Goal: Task Accomplishment & Management: Manage account settings

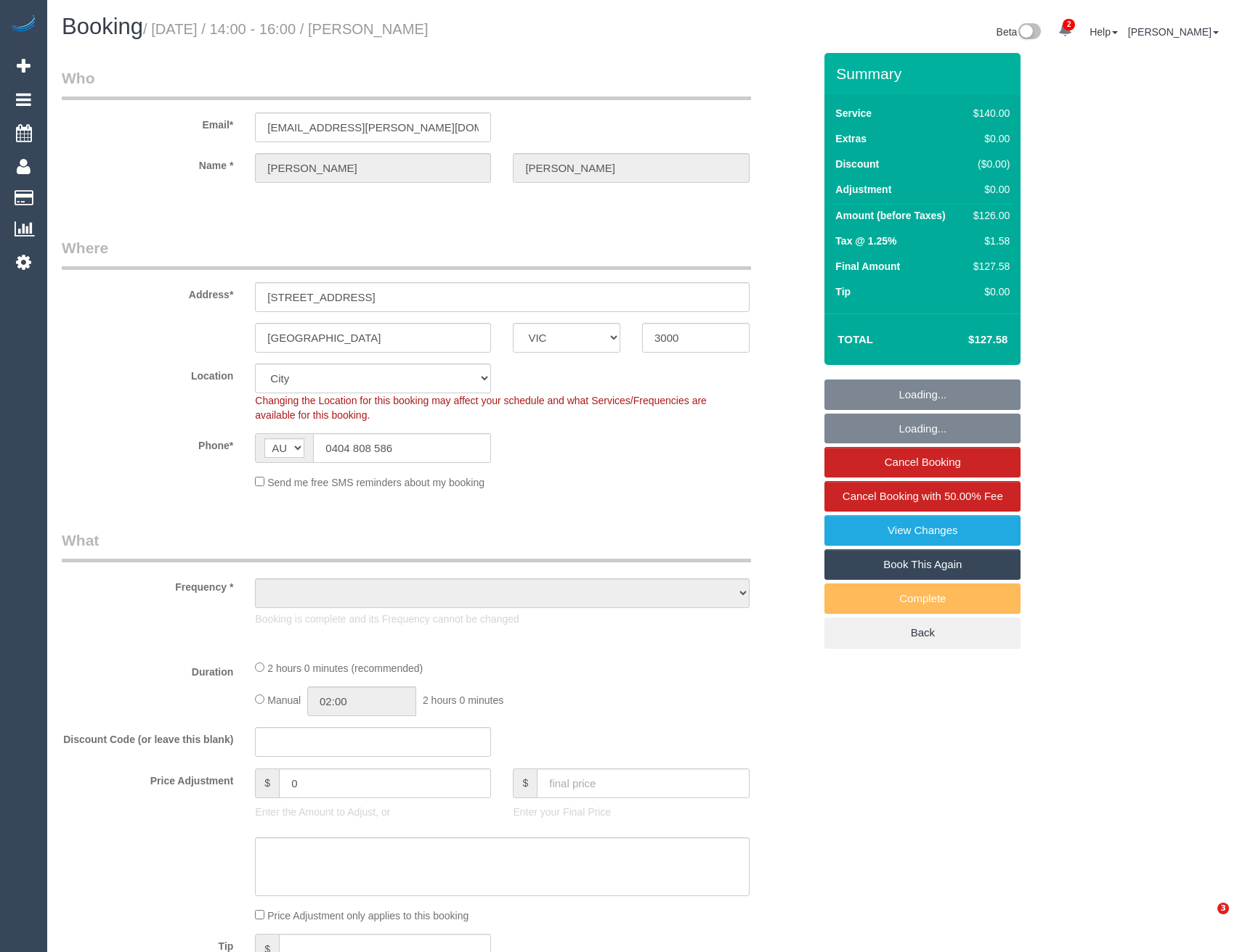
select select "VIC"
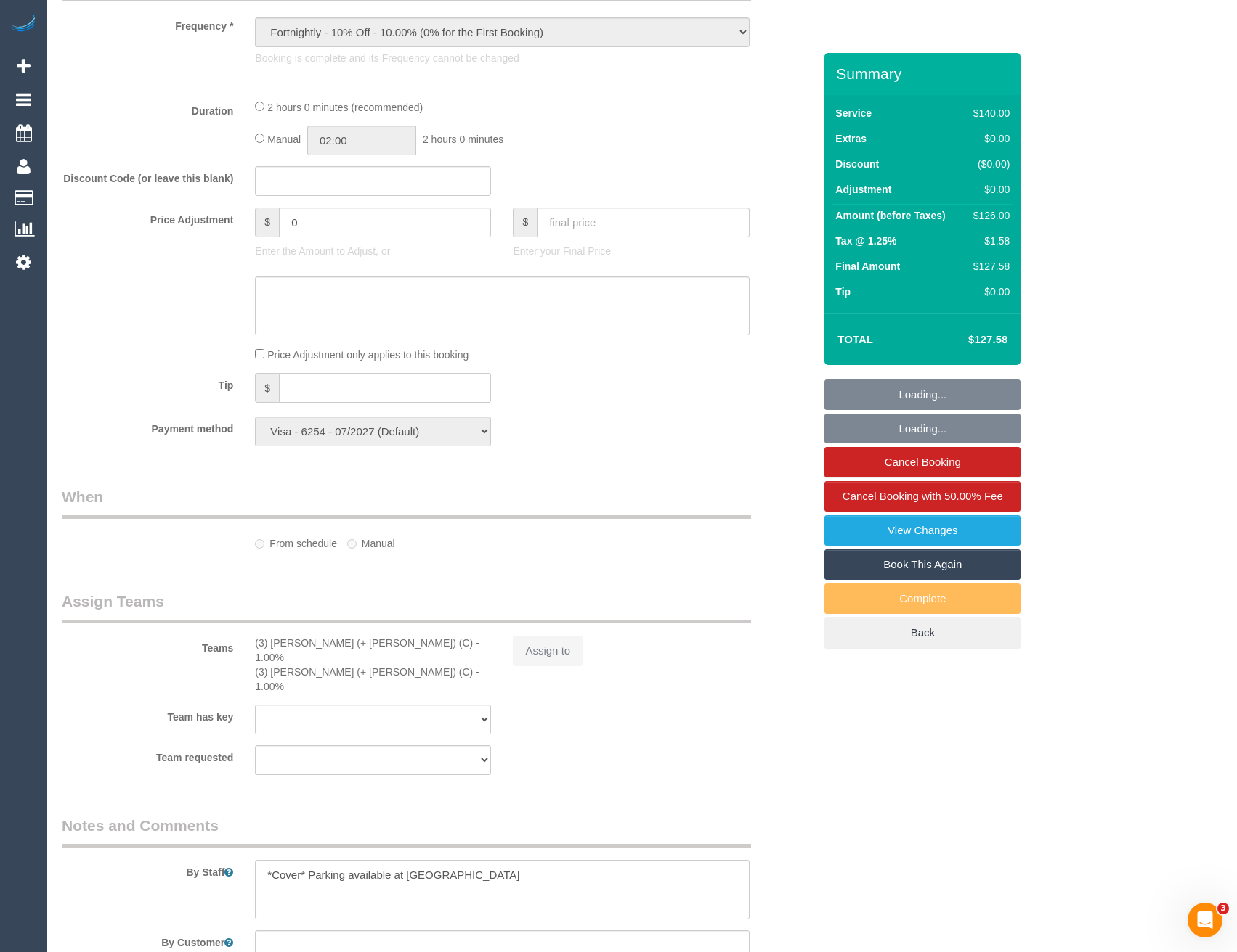
select select "object:1047"
select select "number:29"
select select "number:14"
select select "number:20"
select select "number:24"
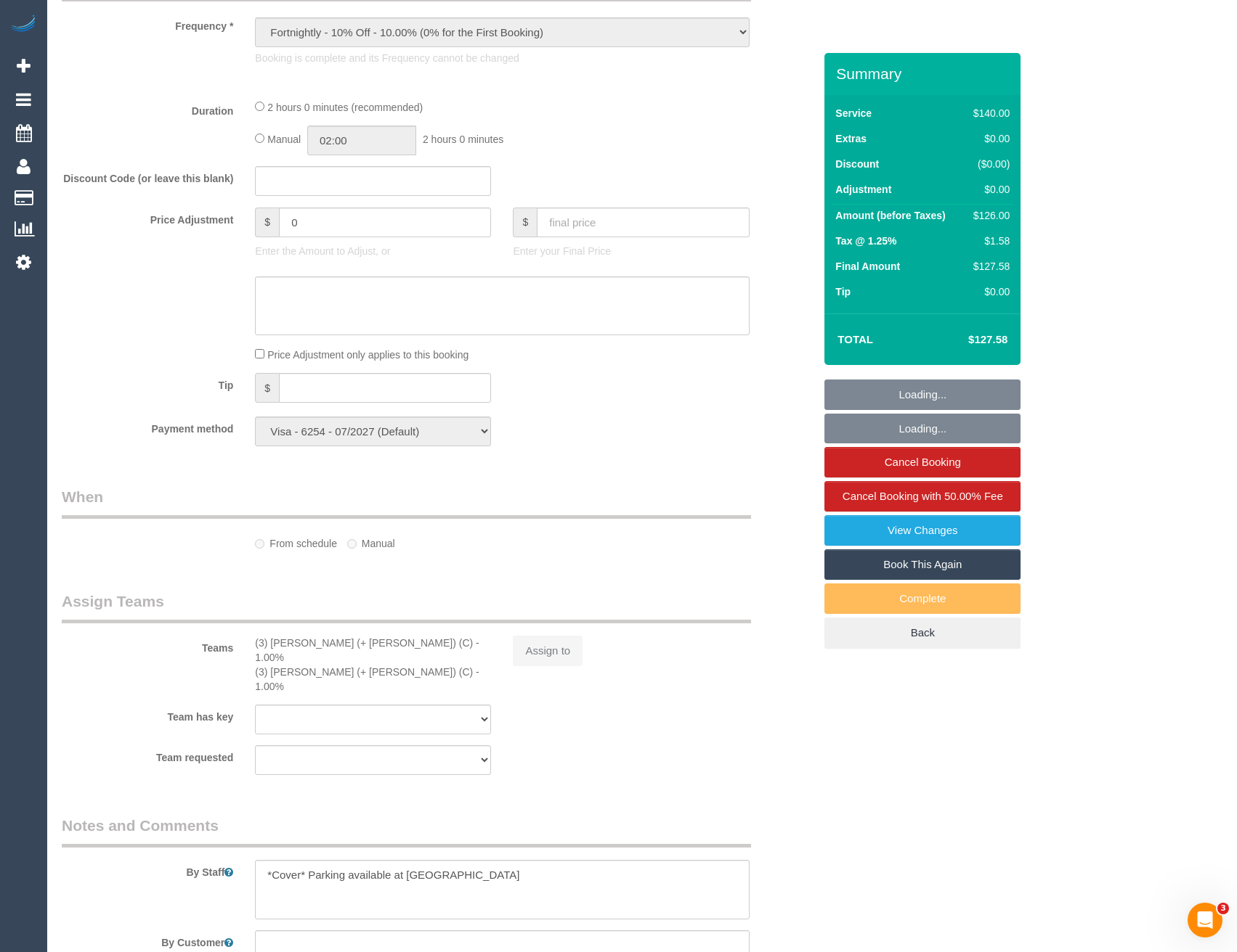
select select "number:34"
select select "number:26"
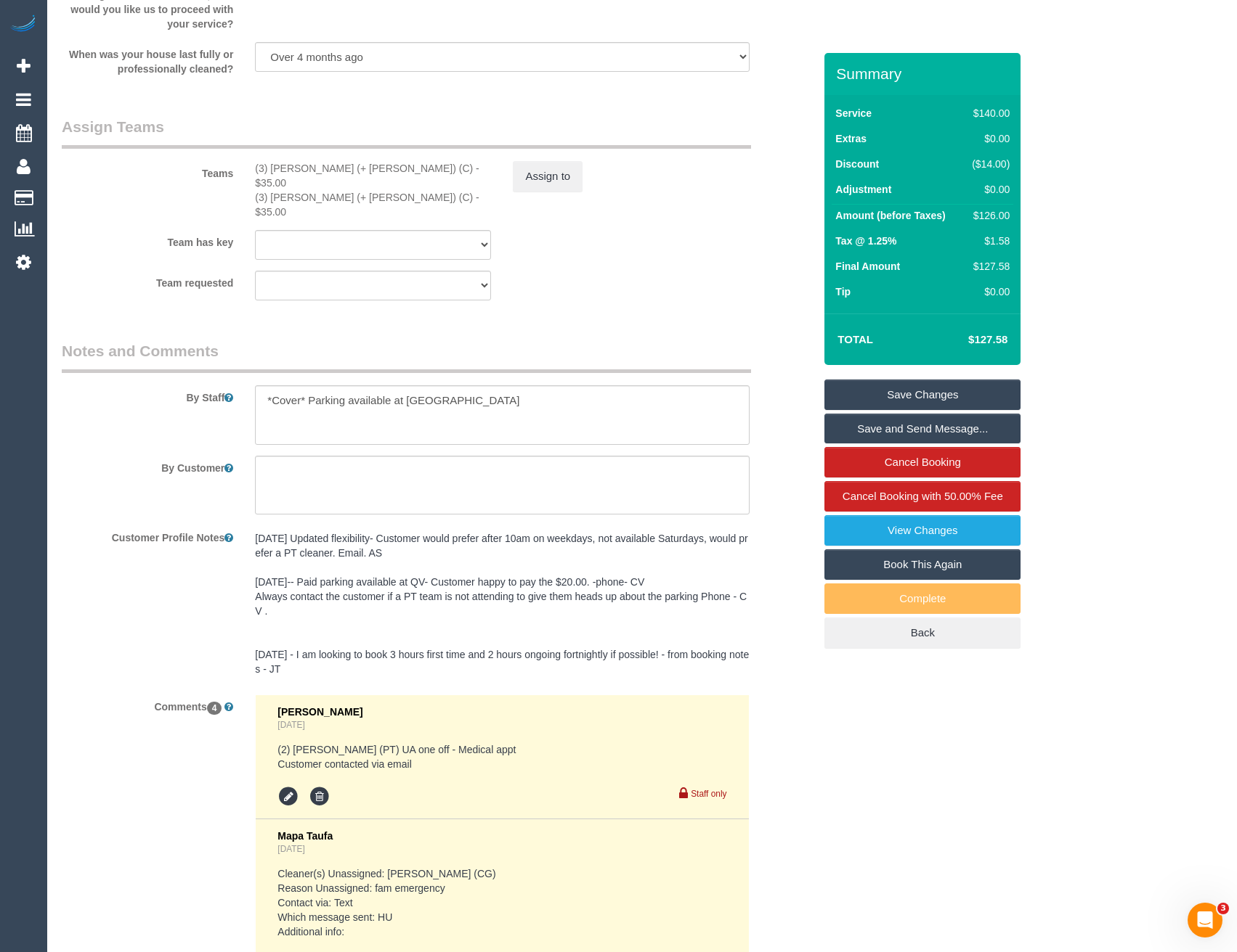
scroll to position [2644, 0]
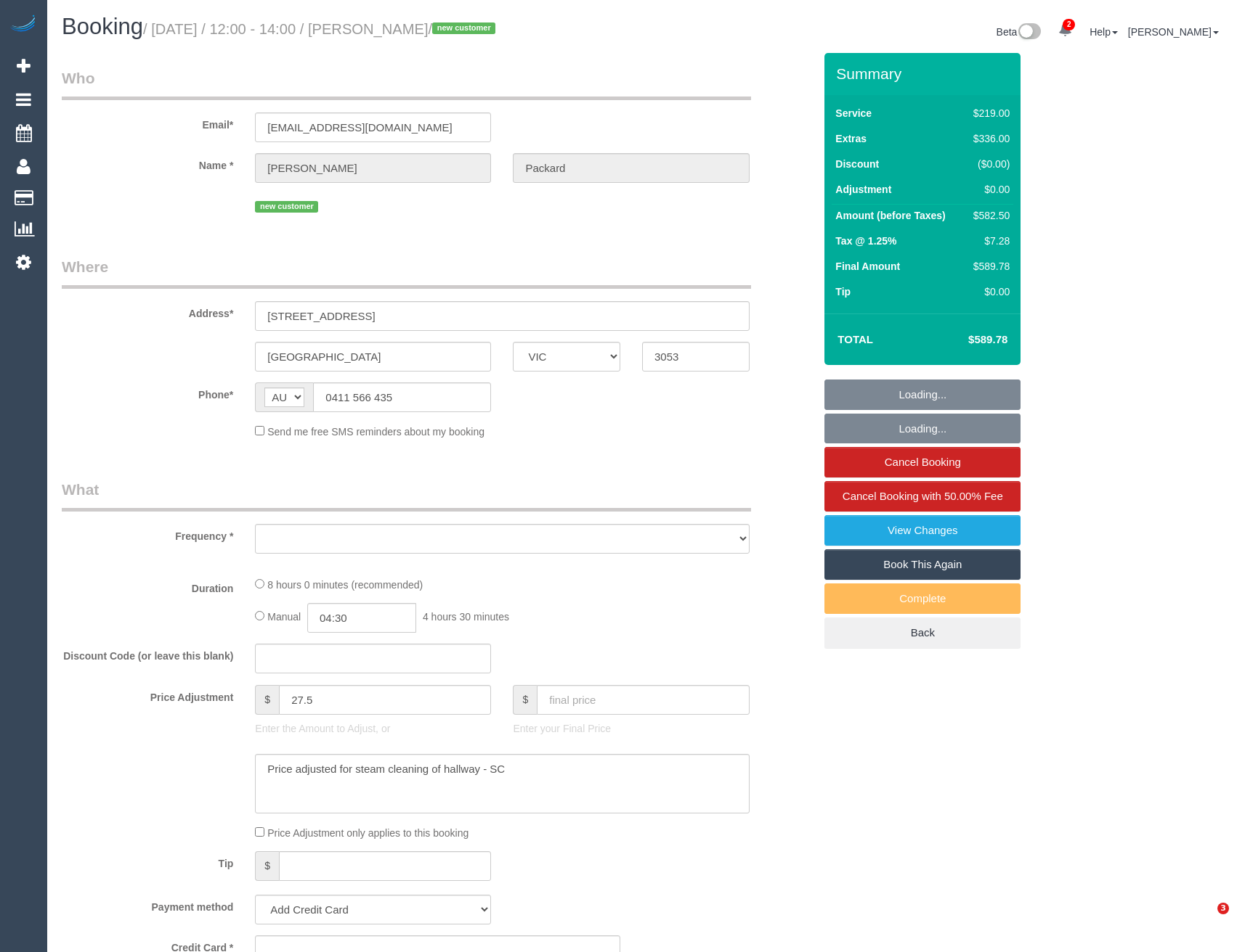
select select "VIC"
select select "object:563"
select select "string:stripe-pm_1RxcLy2GScqysDRVrpP4WL7K"
select select "number:28"
select select "number:14"
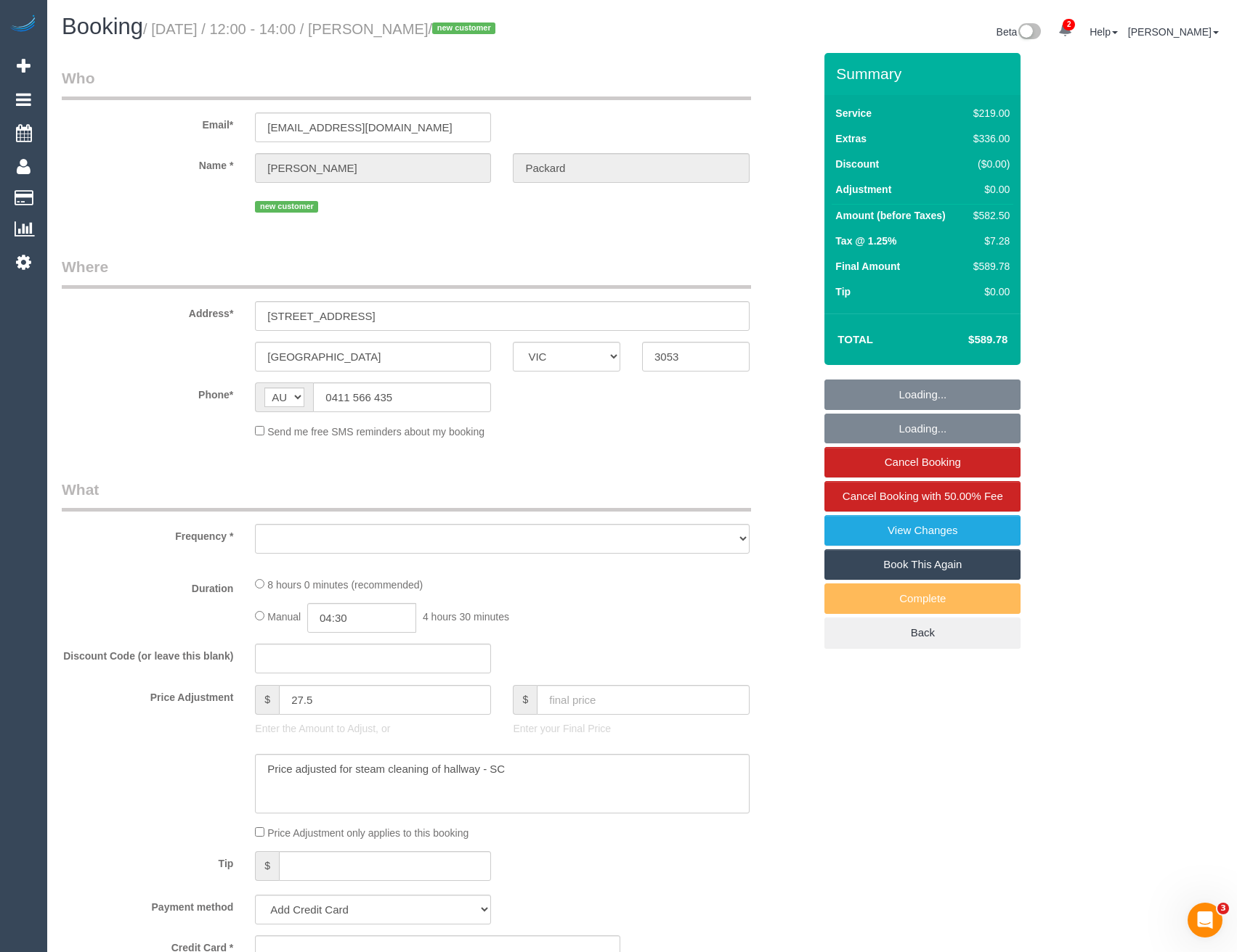
select select "number:20"
select select "number:25"
select select "number:35"
select select "number:26"
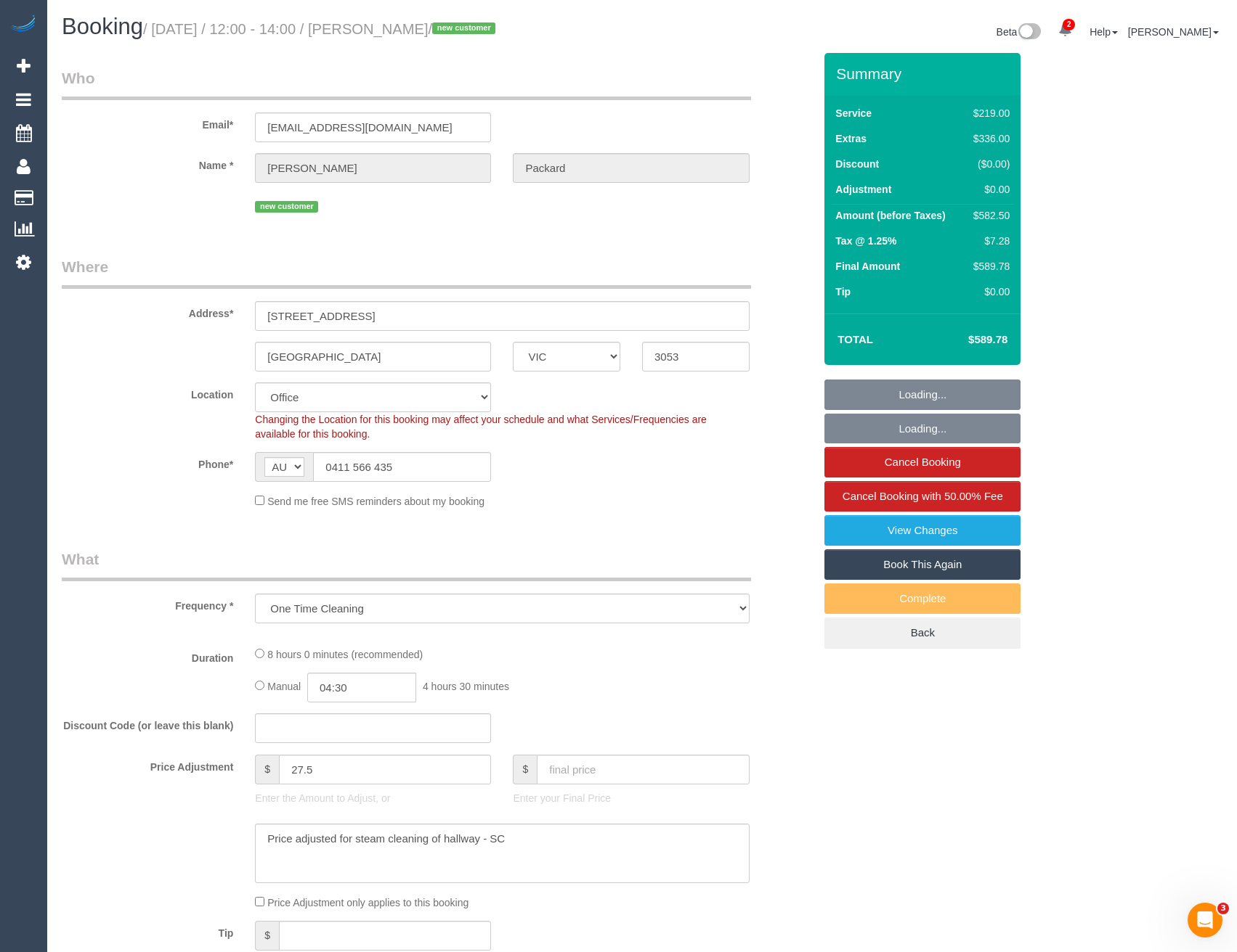
select select "object:779"
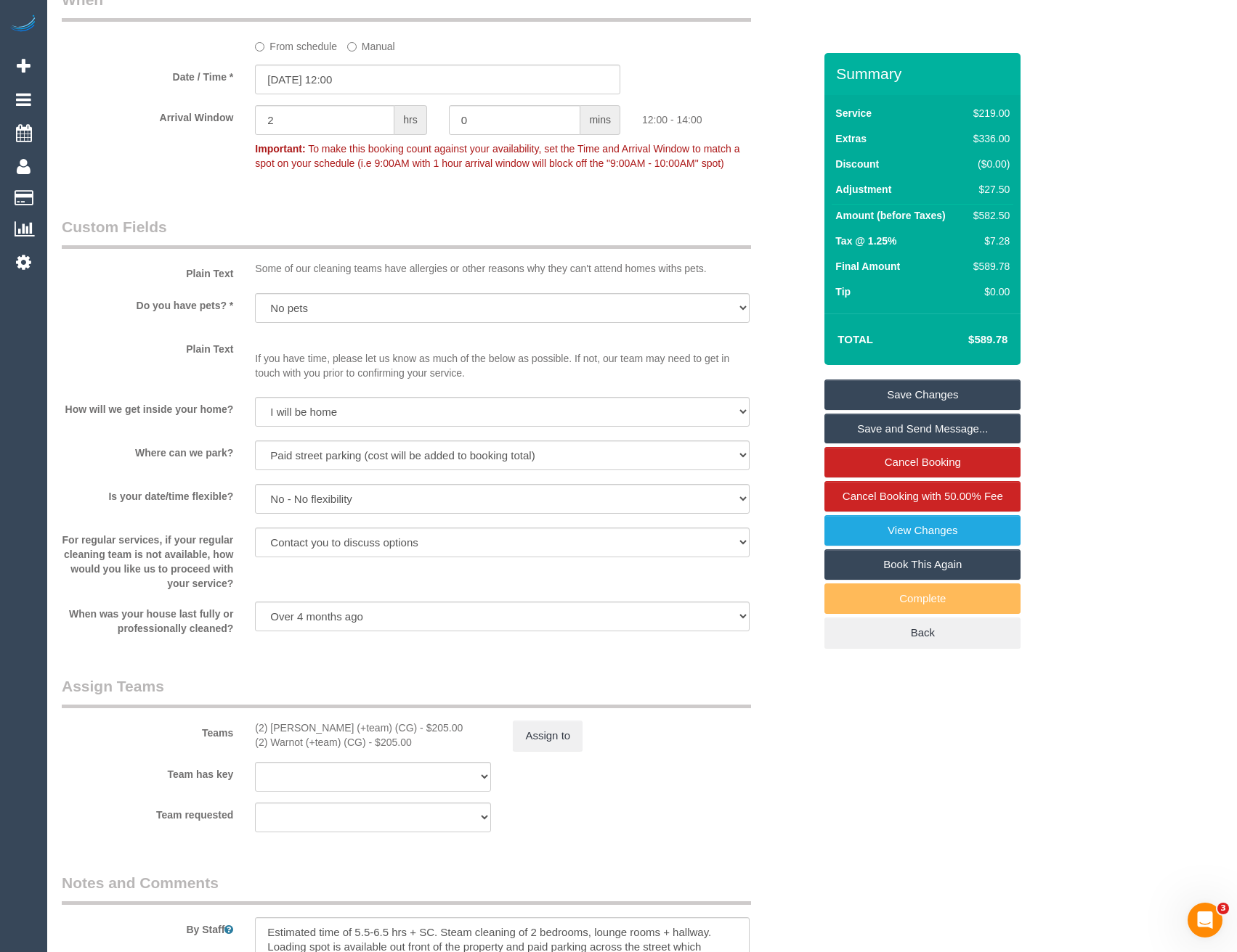
scroll to position [1742, 0]
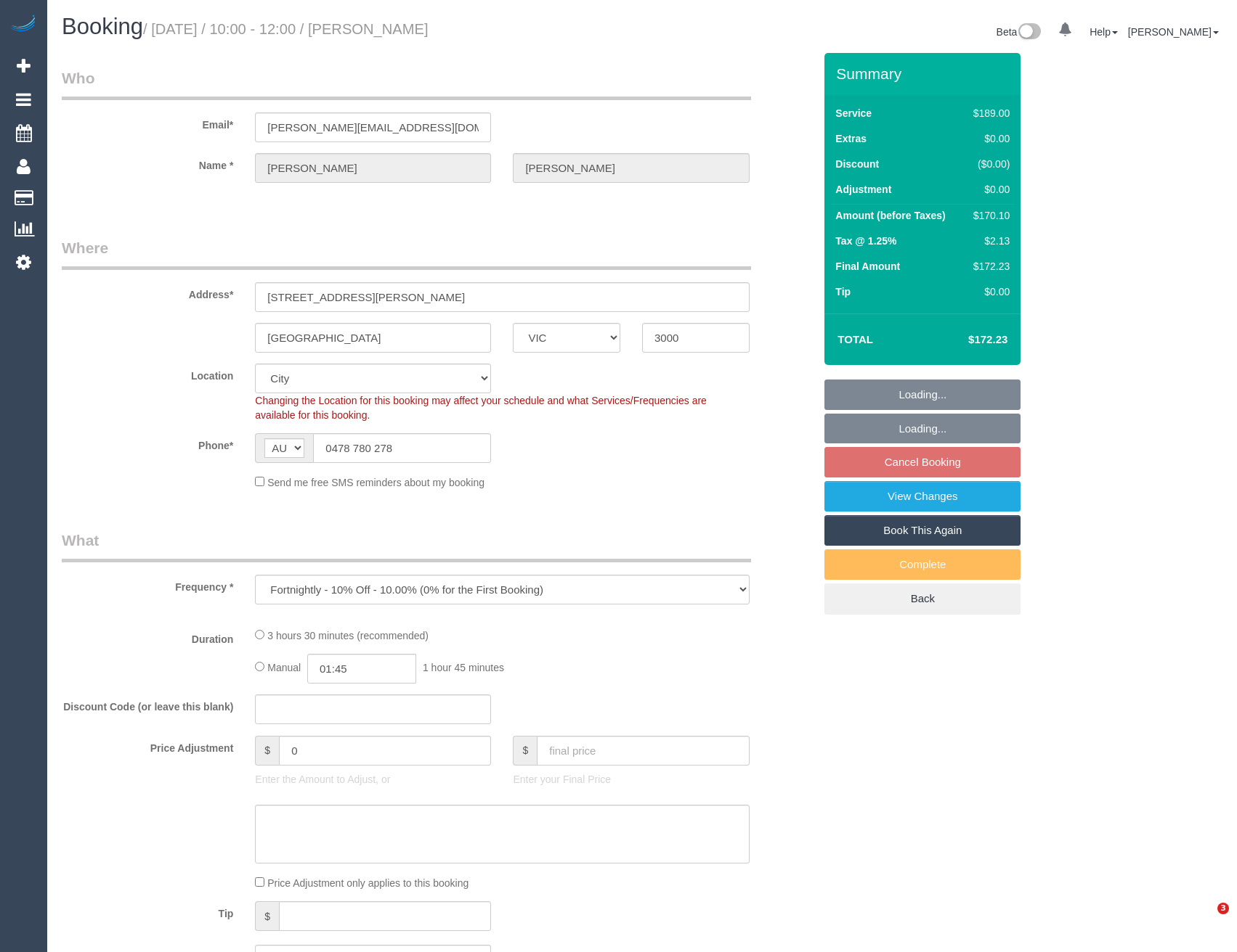
select select "VIC"
select select "object:557"
select select "string:stripe-pm_1RTbV82GScqysDRV0FI9GcPg"
select select "number:27"
select select "number:14"
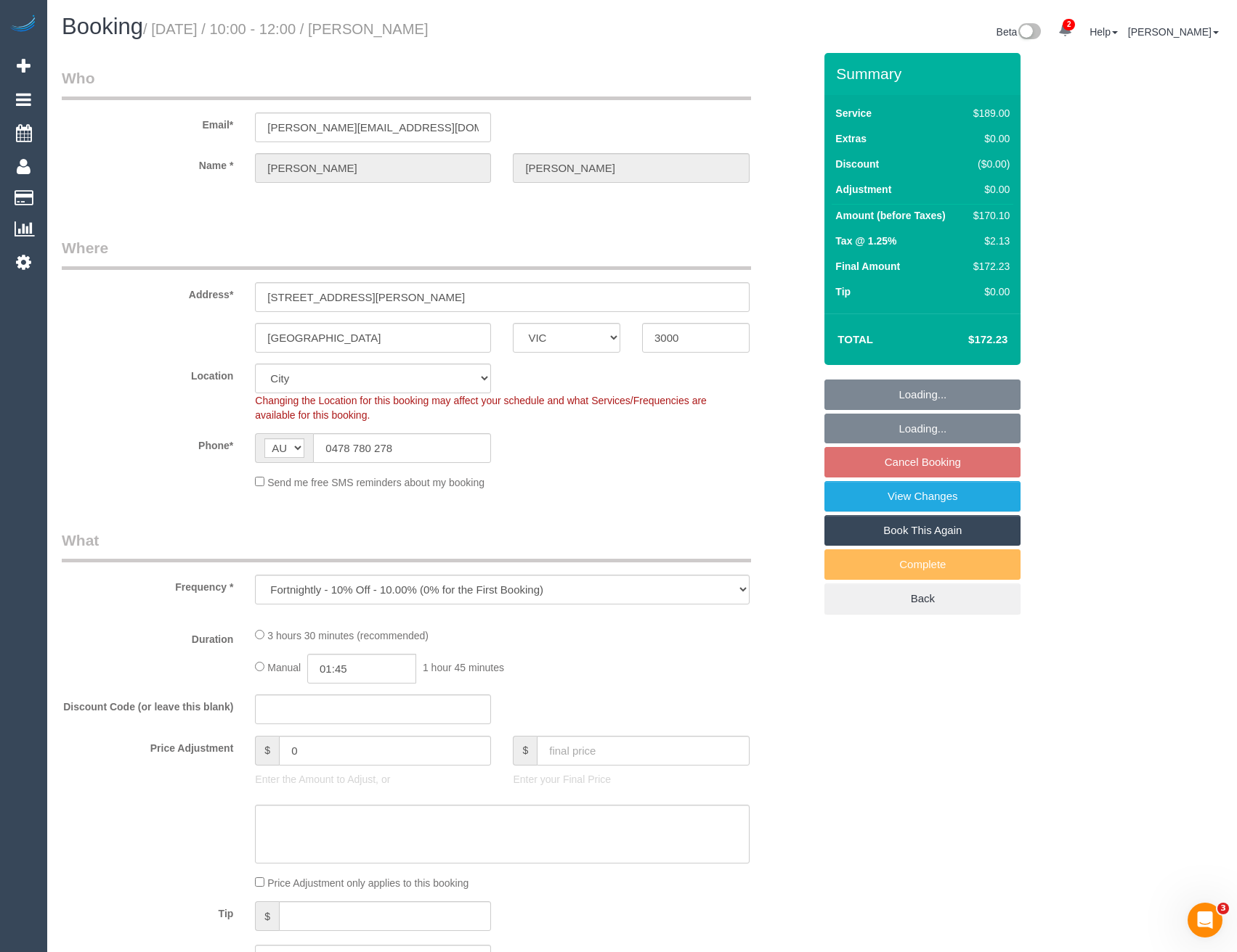
select select "number:18"
select select "number:25"
select select "number:34"
select select "number:26"
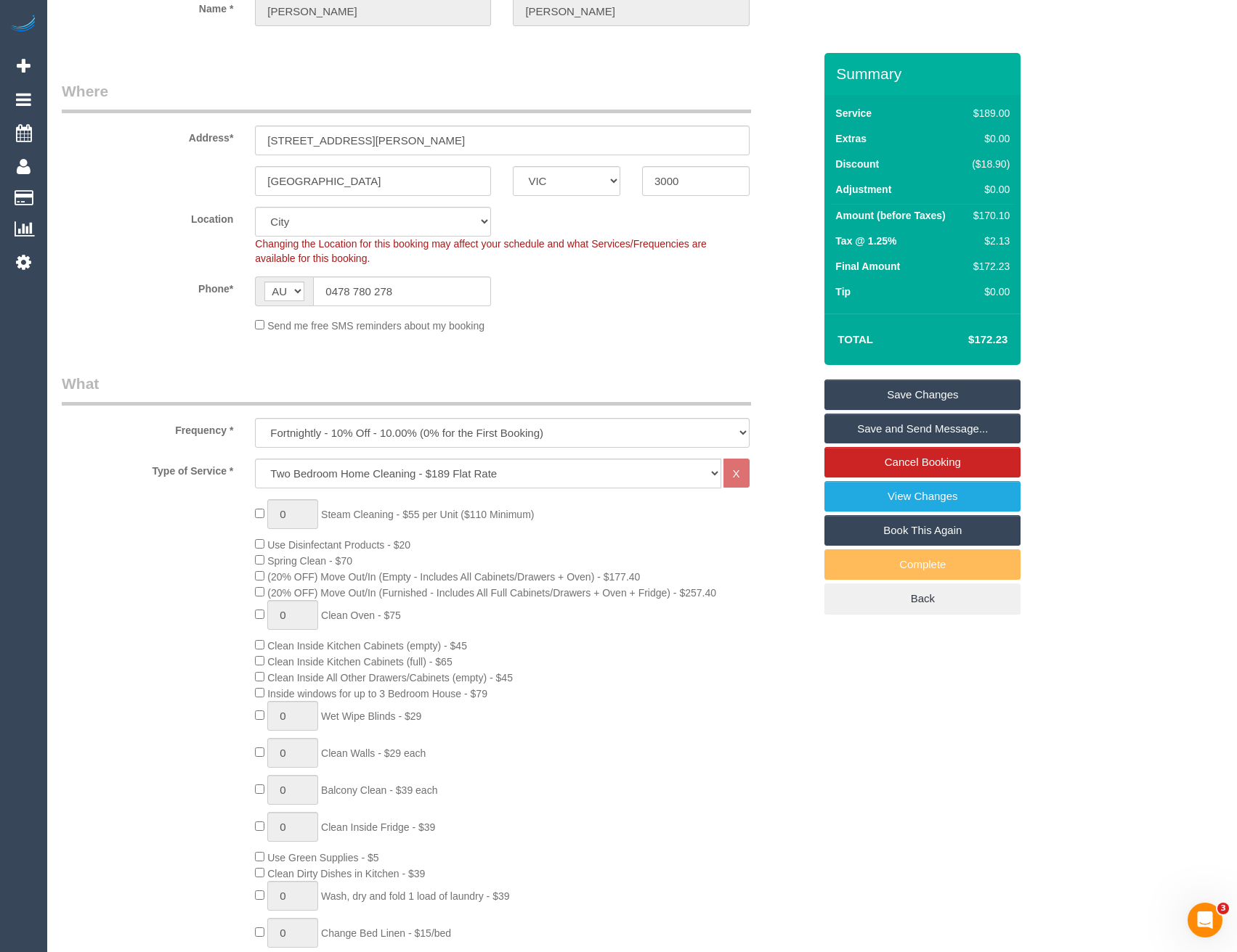
scroll to position [363, 0]
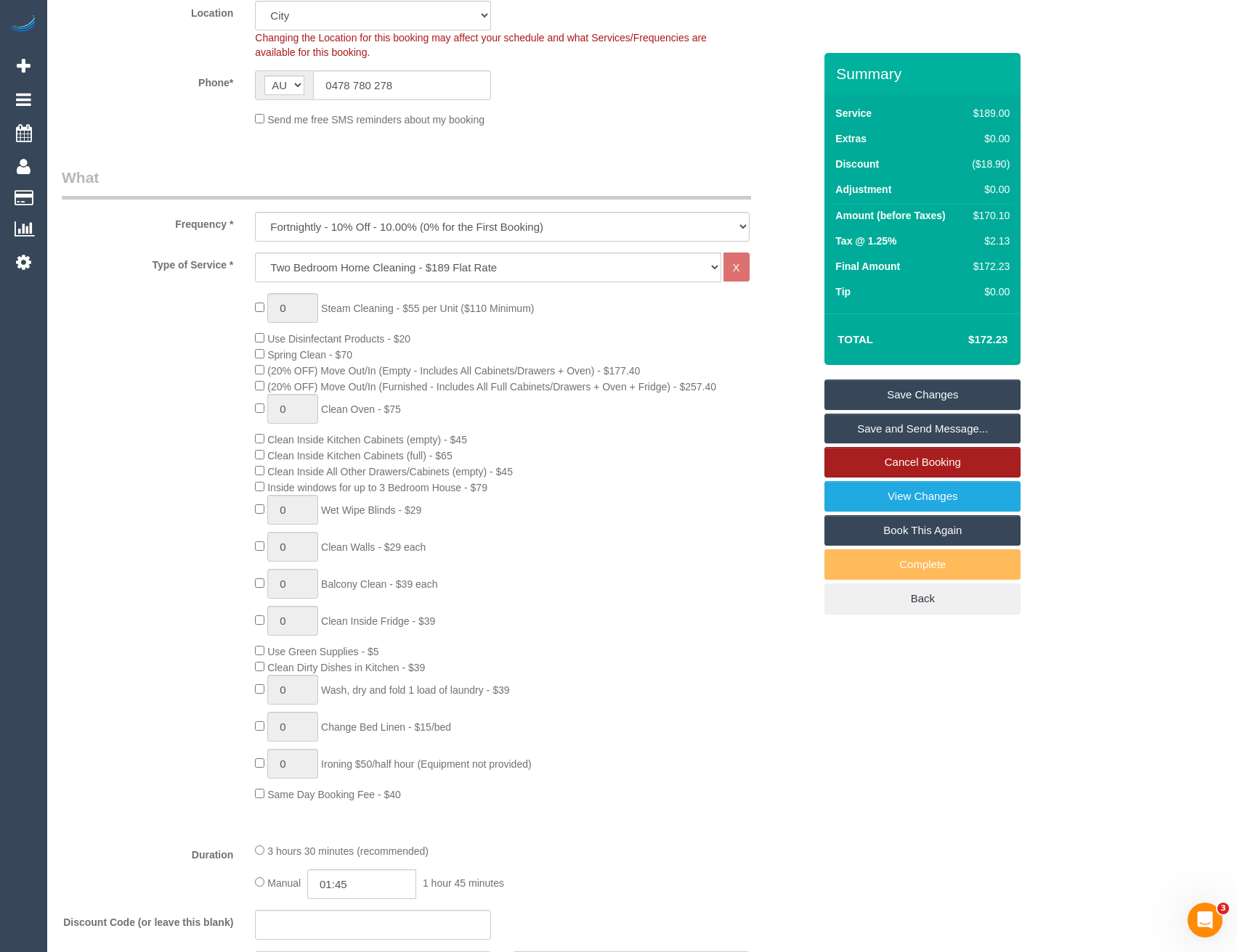
click at [888, 464] on link "Cancel Booking" at bounding box center [922, 462] width 196 height 30
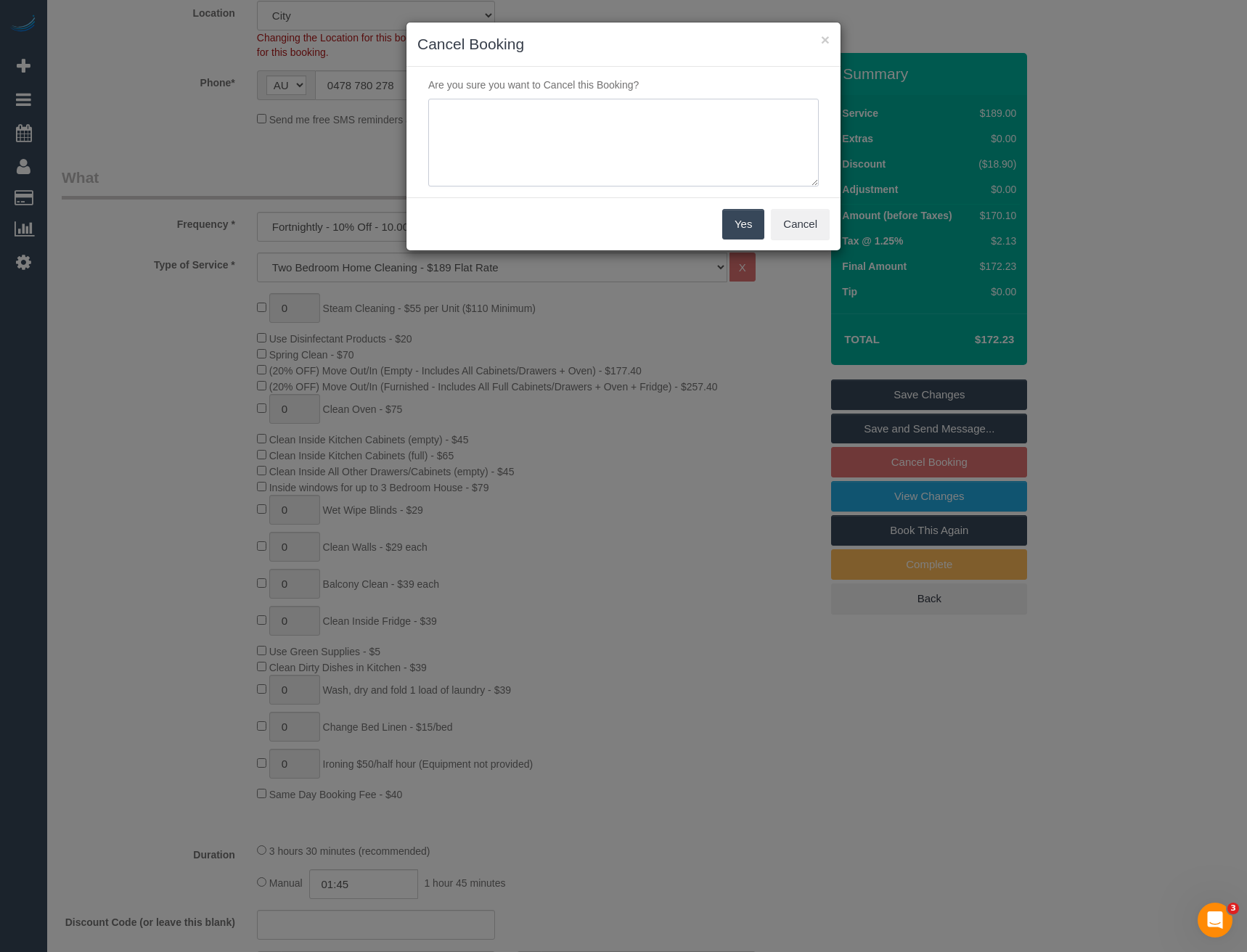
click at [565, 126] on textarea at bounding box center [624, 143] width 391 height 89
type textarea "Cust request - via SMS - BB"
click at [729, 217] on button "Yes" at bounding box center [743, 224] width 42 height 30
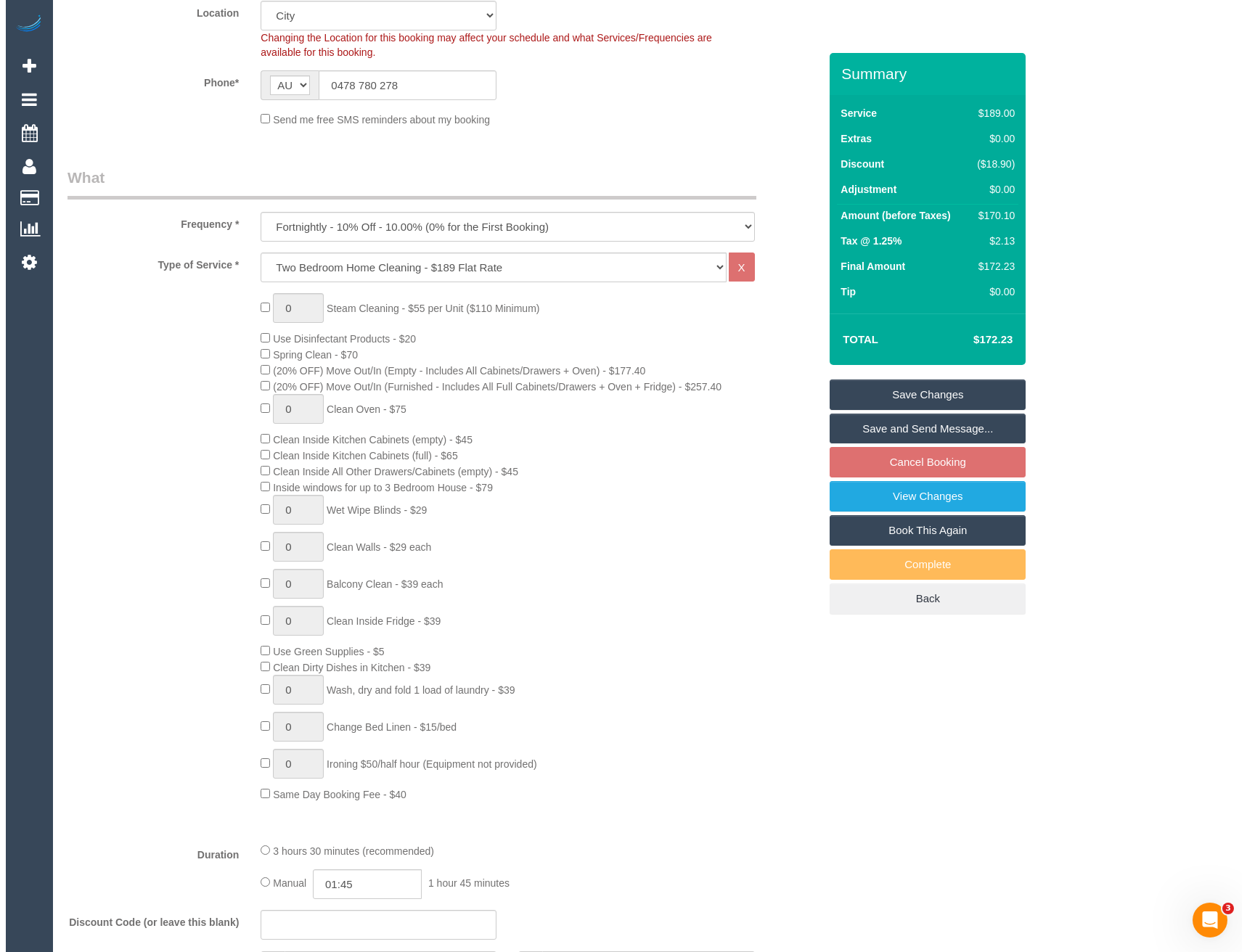
scroll to position [0, 0]
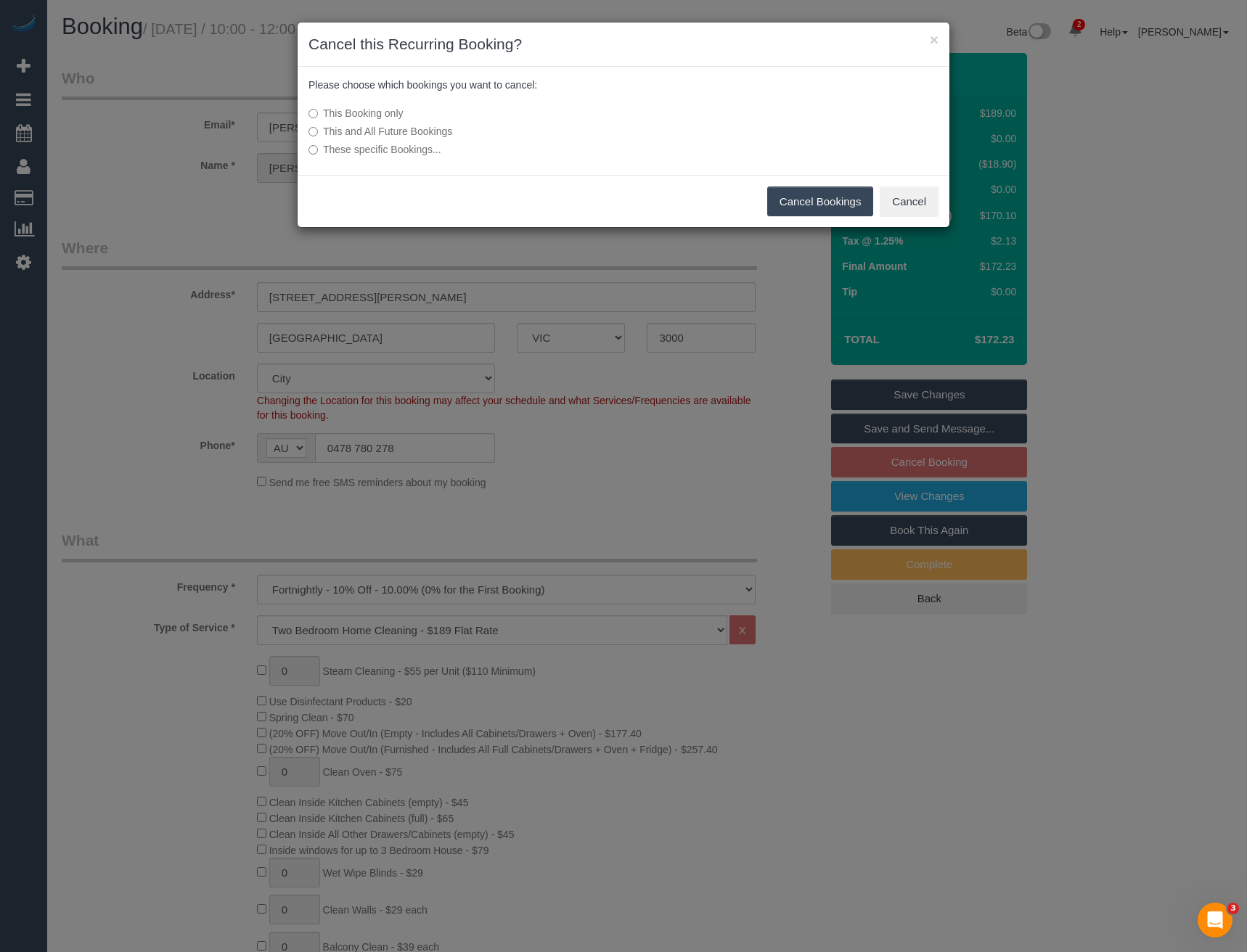
click at [792, 202] on button "Cancel Bookings" at bounding box center [820, 202] width 106 height 30
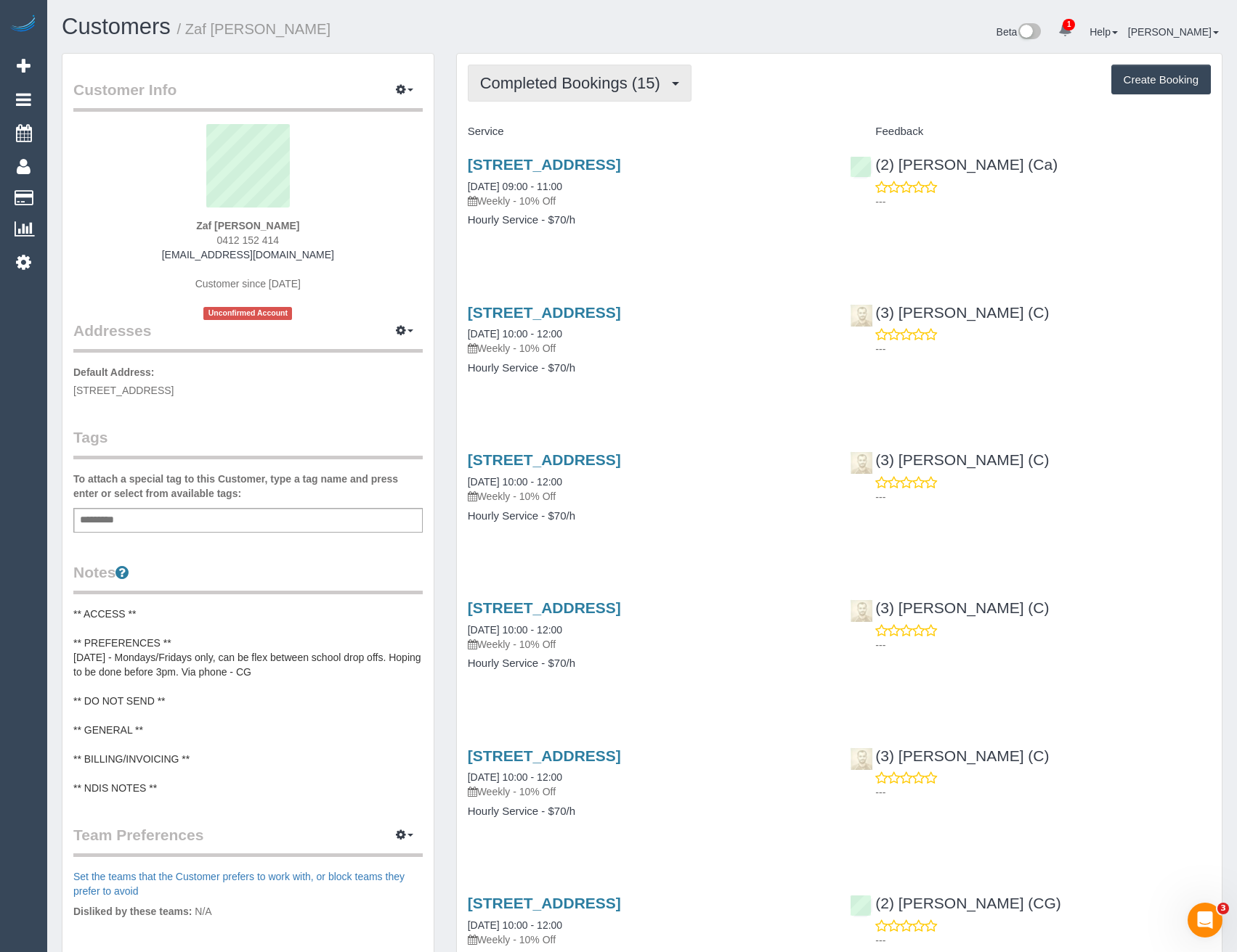
click at [624, 80] on span "Completed Bookings (15)" at bounding box center [573, 83] width 187 height 18
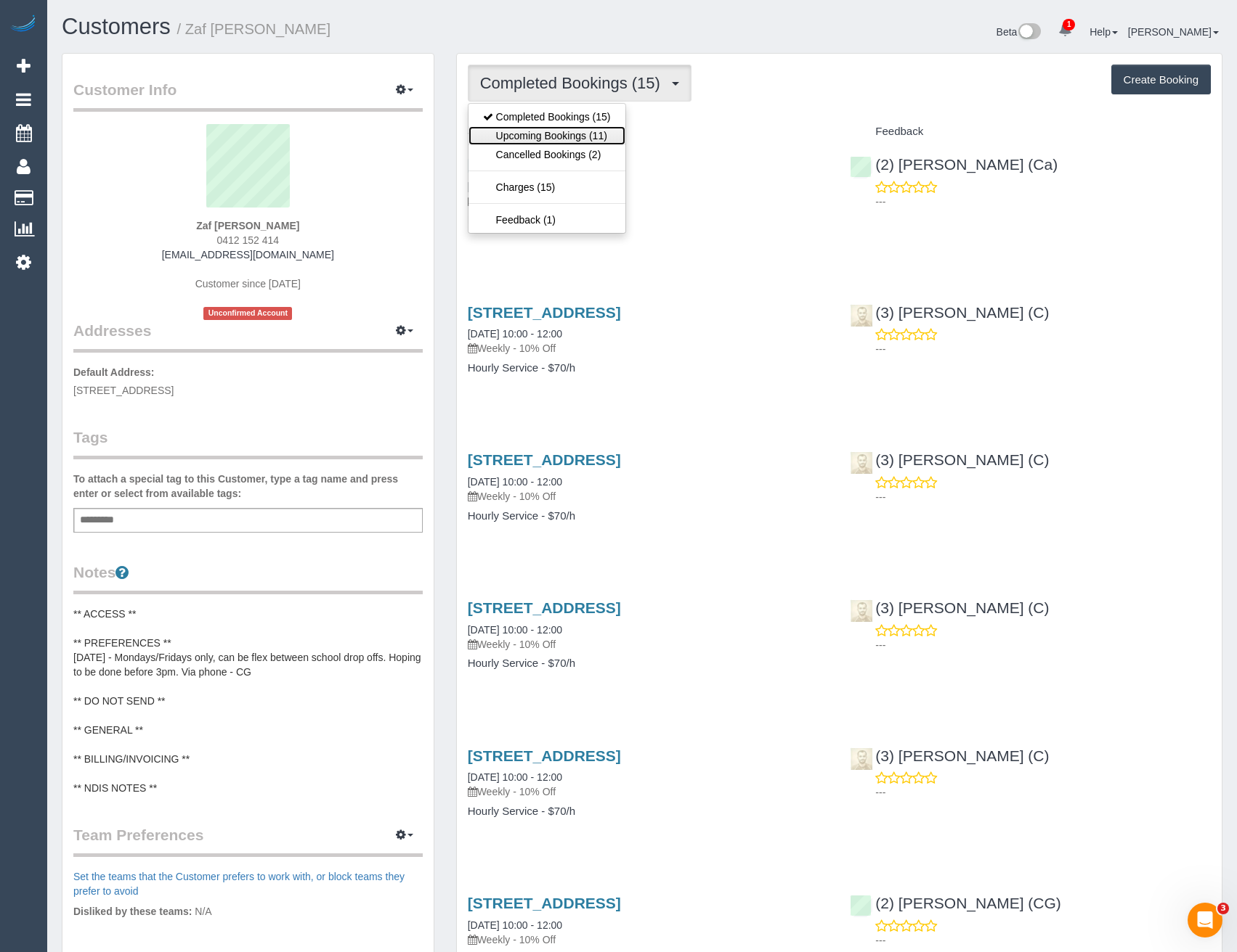
click at [608, 129] on link "Upcoming Bookings (11)" at bounding box center [546, 136] width 156 height 19
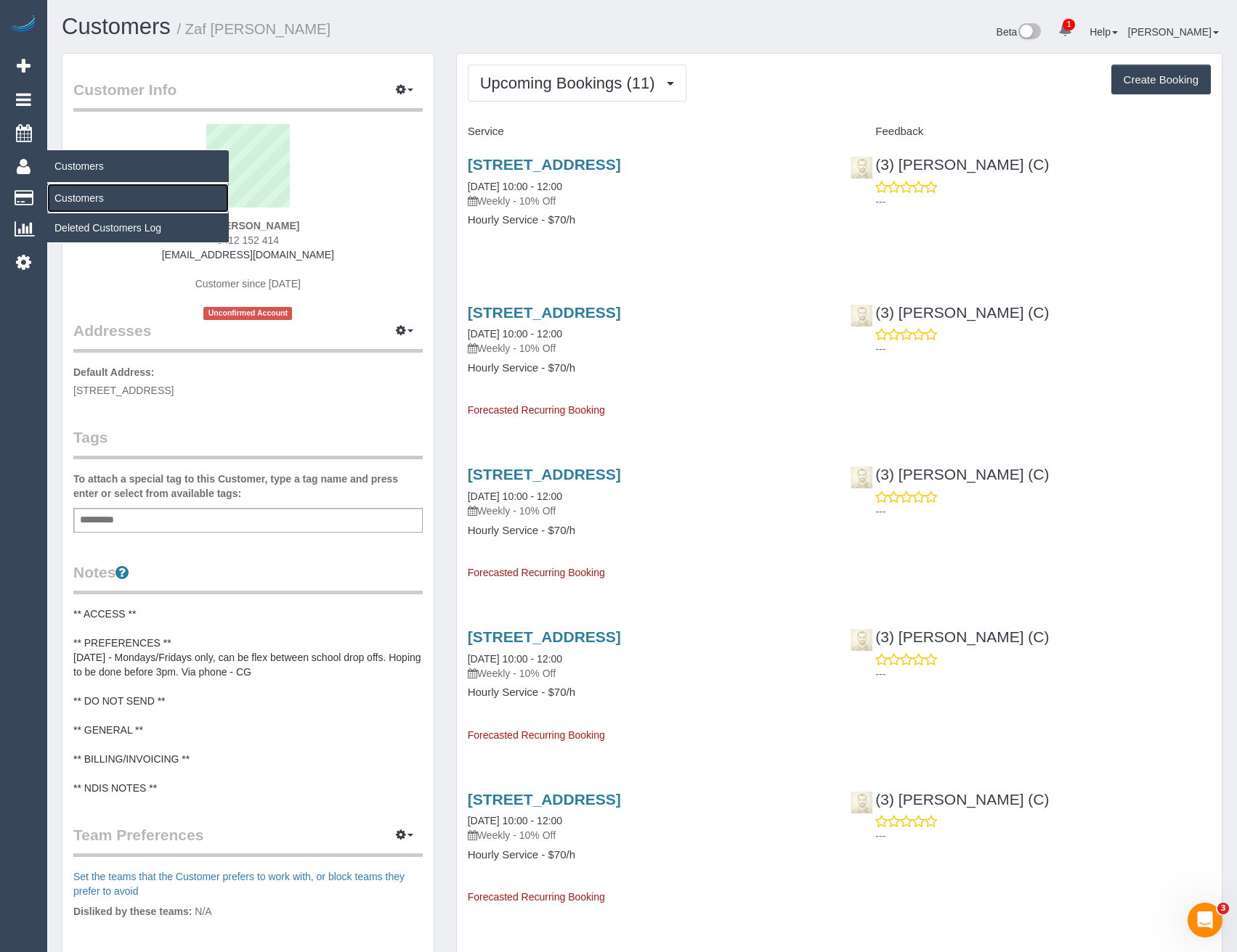
click at [79, 197] on link "Customers" at bounding box center [138, 198] width 182 height 29
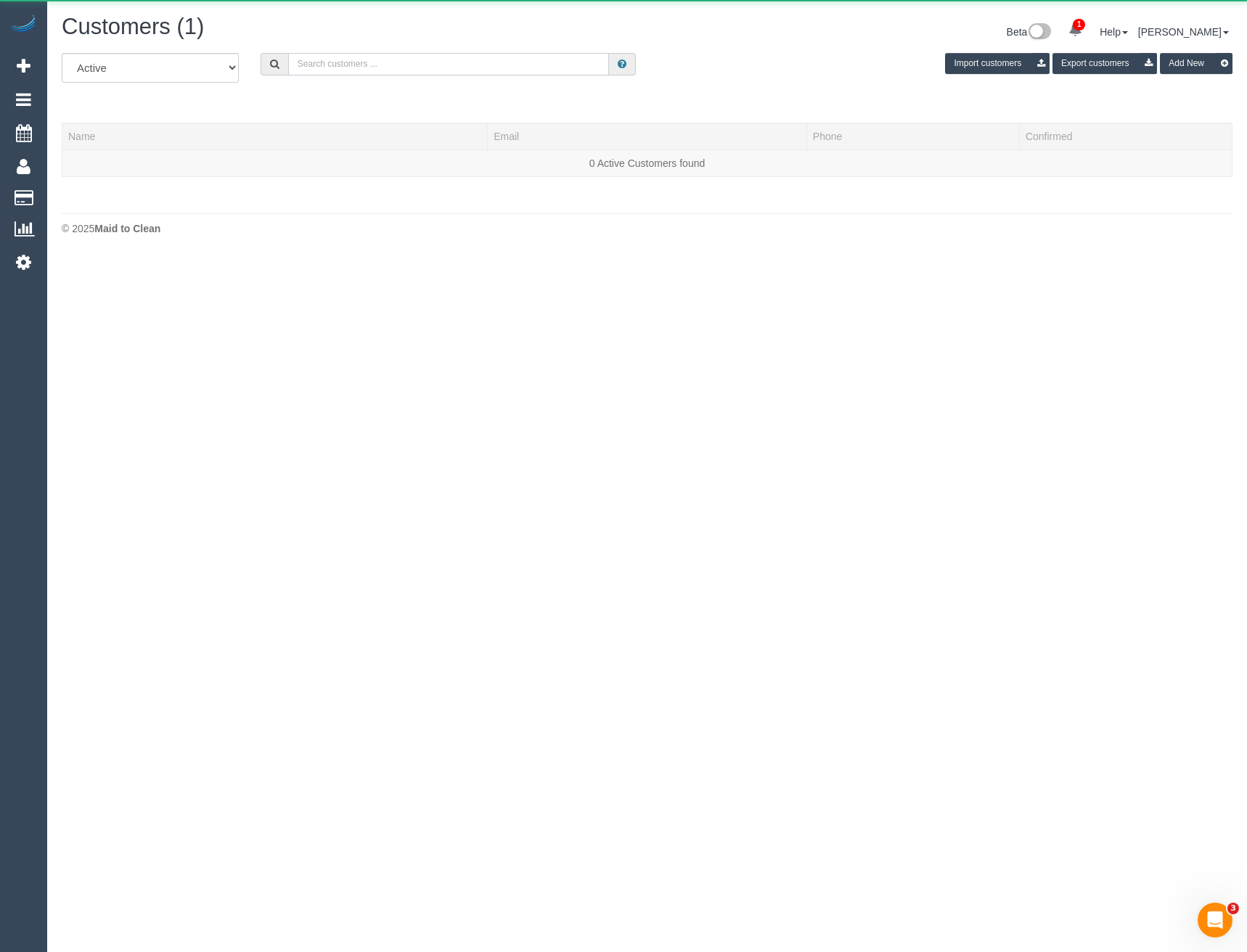
click at [375, 67] on input "text" at bounding box center [448, 64] width 321 height 23
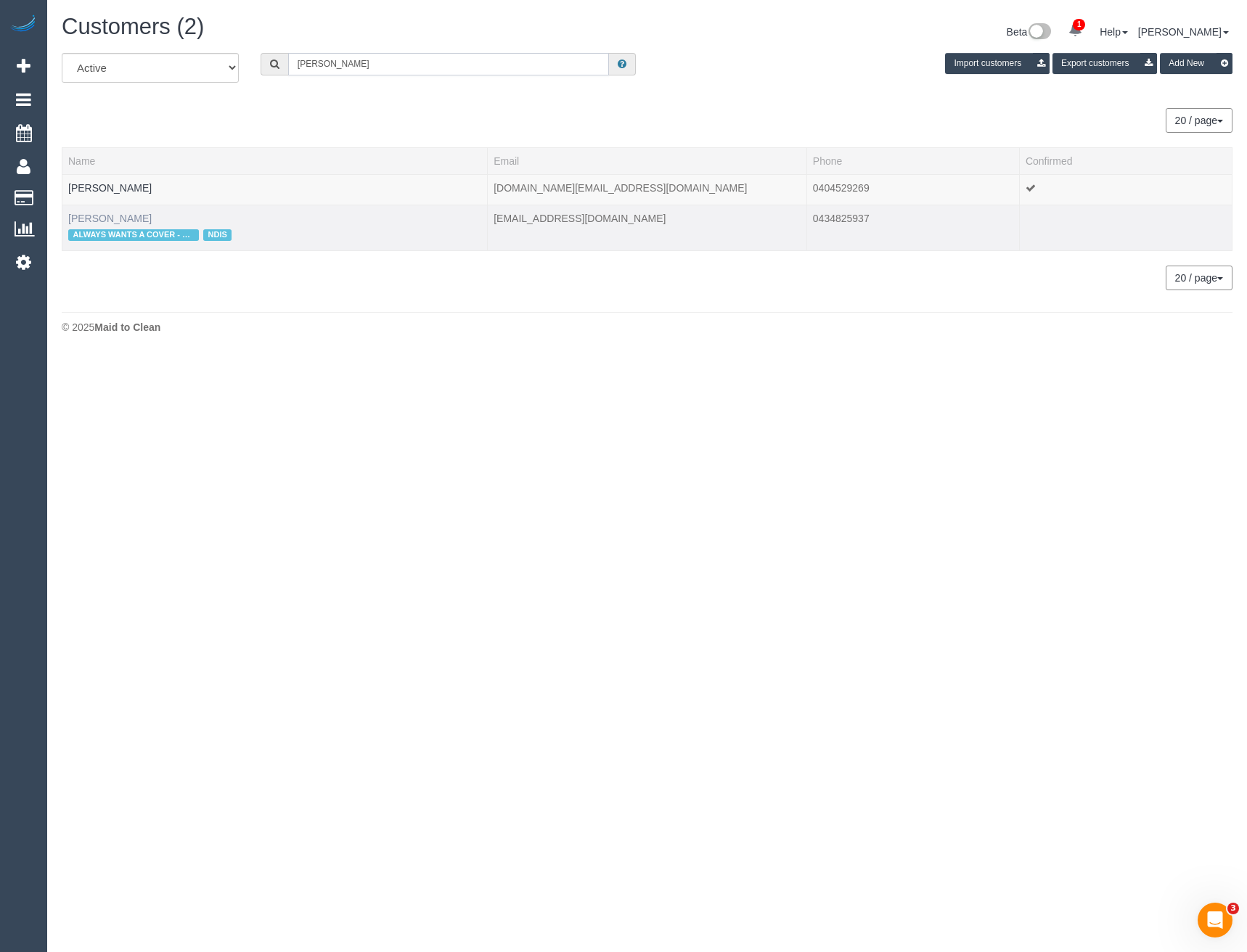
type input "[PERSON_NAME]"
click at [112, 220] on link "[PERSON_NAME]" at bounding box center [109, 218] width 84 height 11
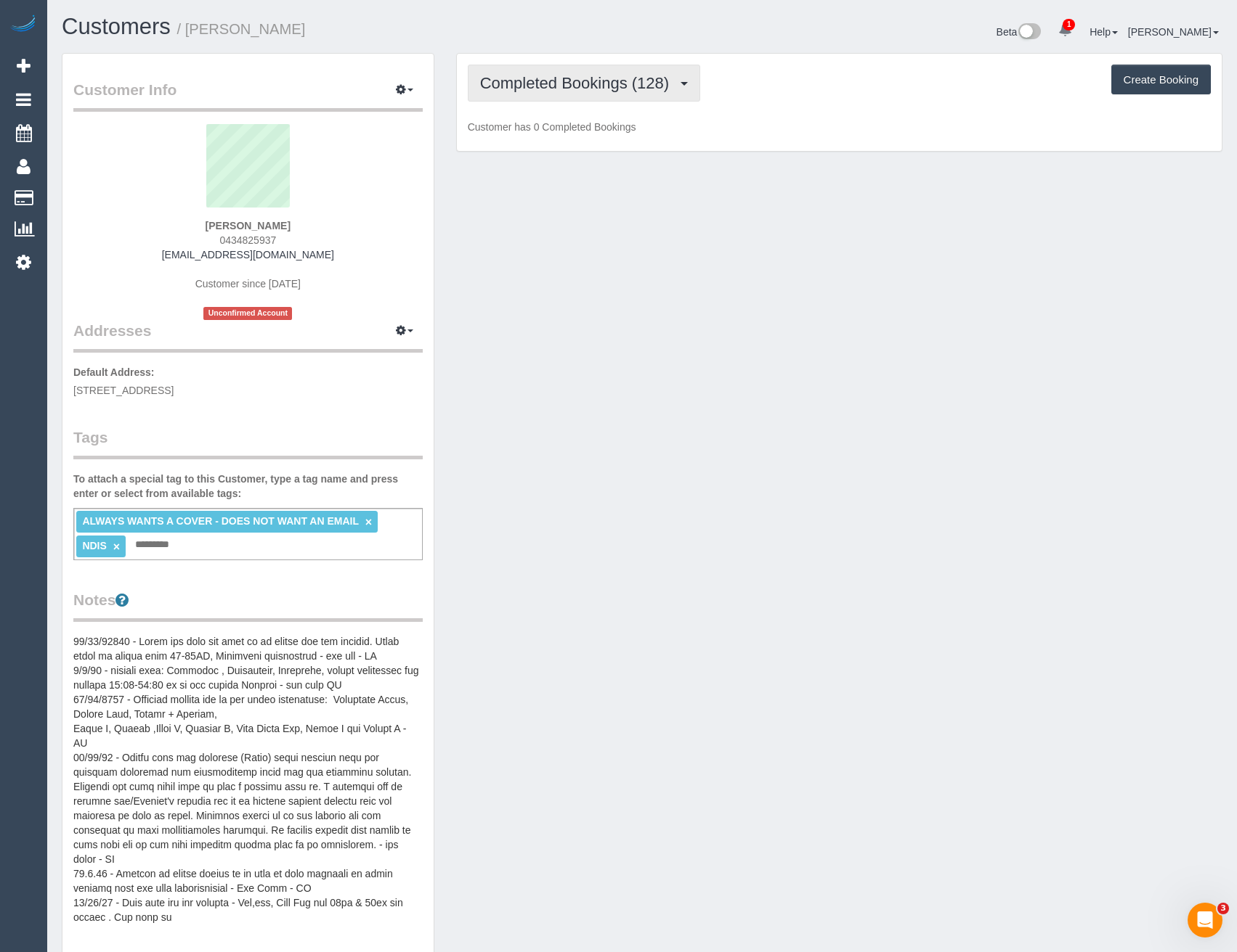
click at [615, 89] on span "Completed Bookings (128)" at bounding box center [578, 83] width 196 height 18
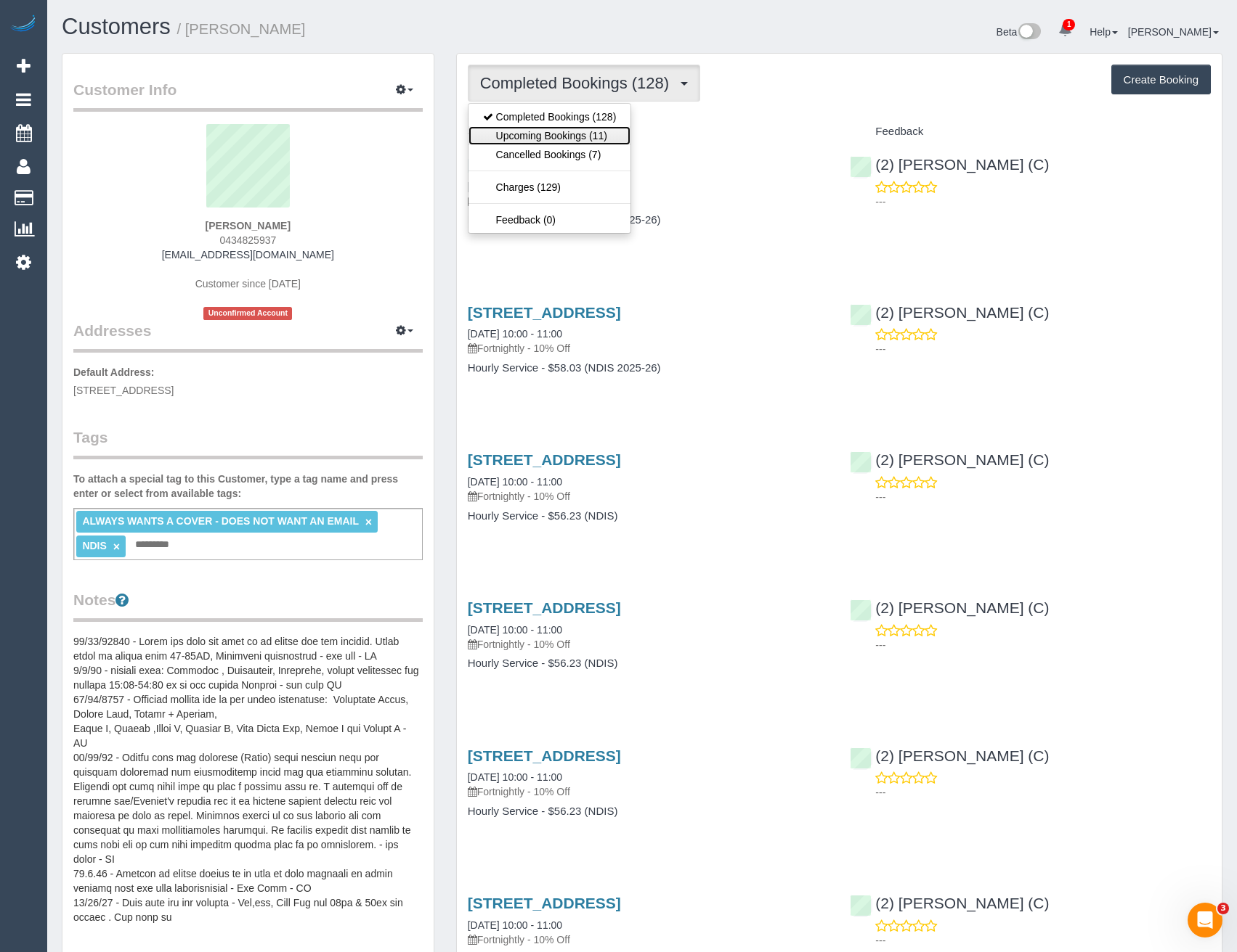
click at [608, 135] on link "Upcoming Bookings (11)" at bounding box center [549, 136] width 163 height 19
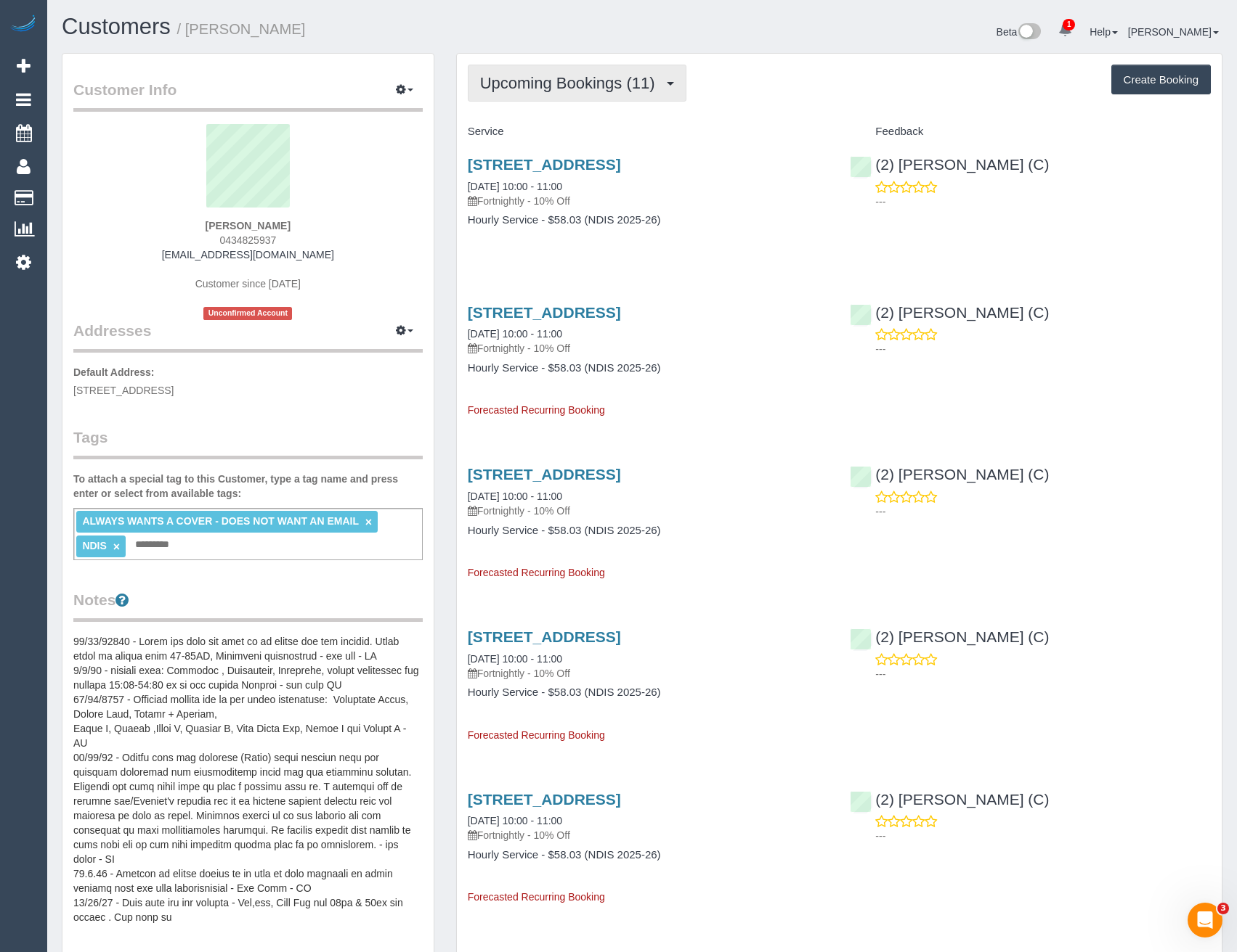
click at [588, 90] on span "Upcoming Bookings (11)" at bounding box center [570, 83] width 182 height 18
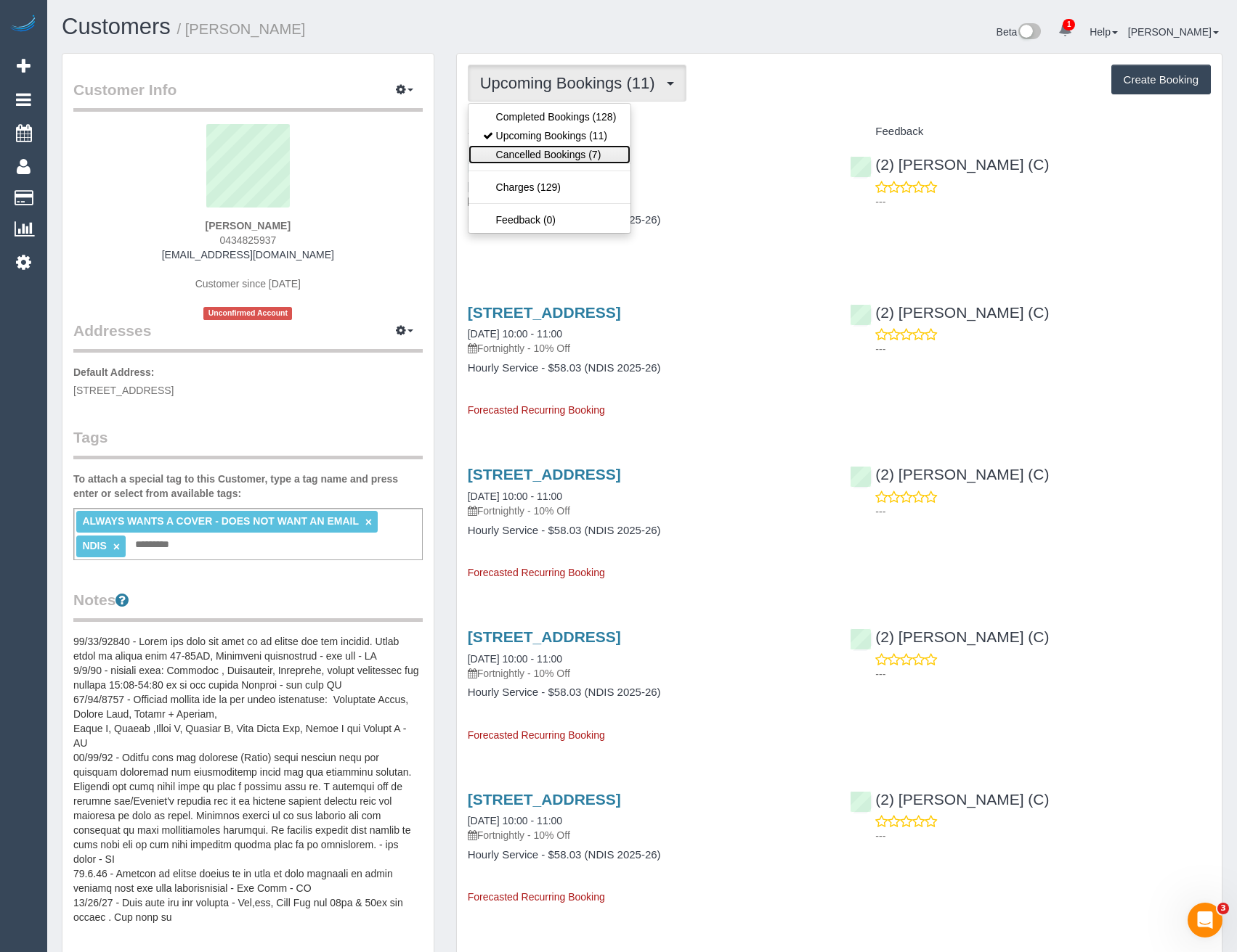
click at [569, 145] on link "Cancelled Bookings (7)" at bounding box center [549, 154] width 163 height 19
